Goal: Task Accomplishment & Management: Manage account settings

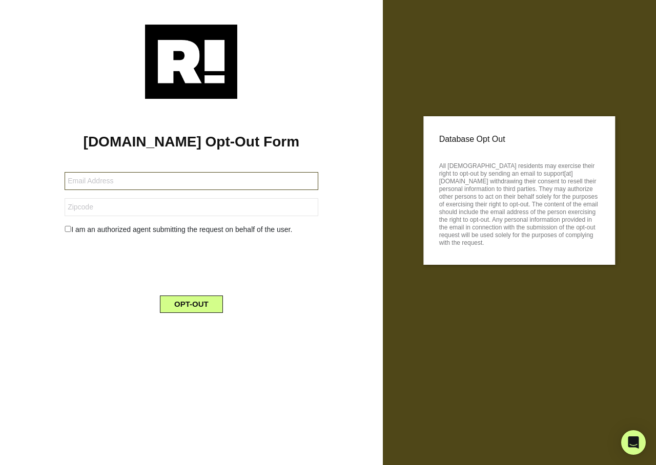
type input "[EMAIL_ADDRESS][DOMAIN_NAME]"
type input "45321"
type input "gechaffee@gmail.com"
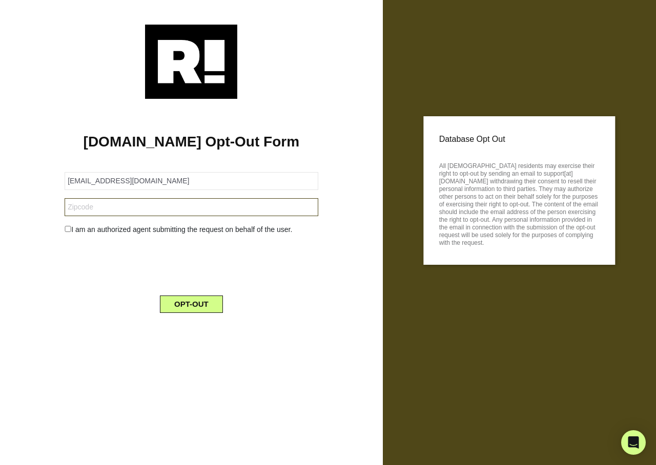
type input "85260"
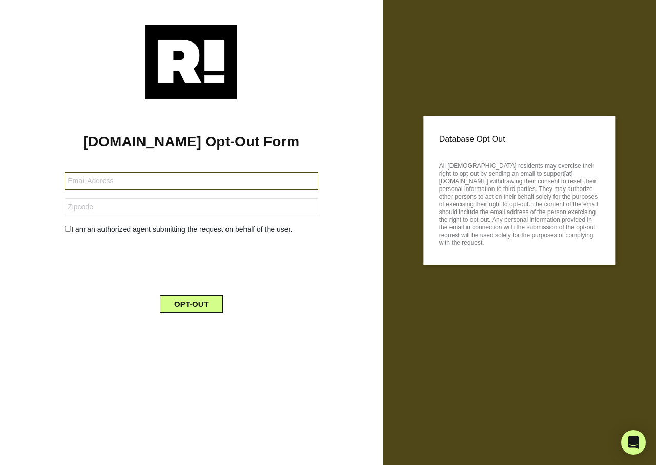
type input "[EMAIL_ADDRESS][DOMAIN_NAME]"
type input "81435"
